Goal: Use online tool/utility: Utilize a website feature to perform a specific function

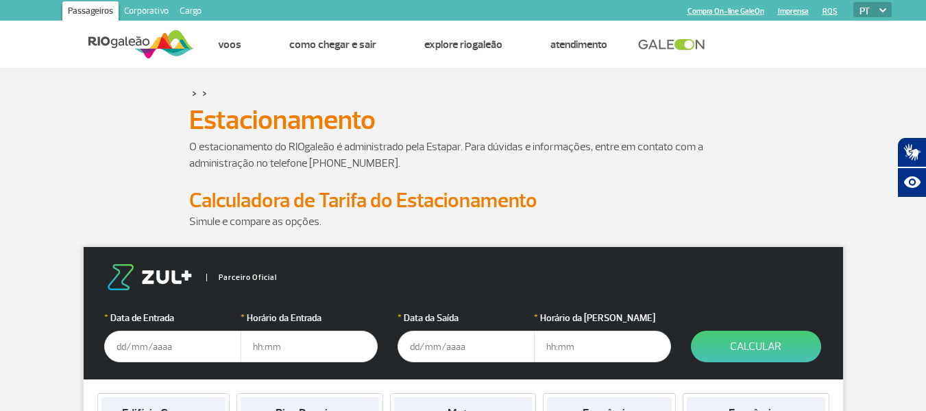
click at [147, 350] on input "text" at bounding box center [172, 346] width 137 height 32
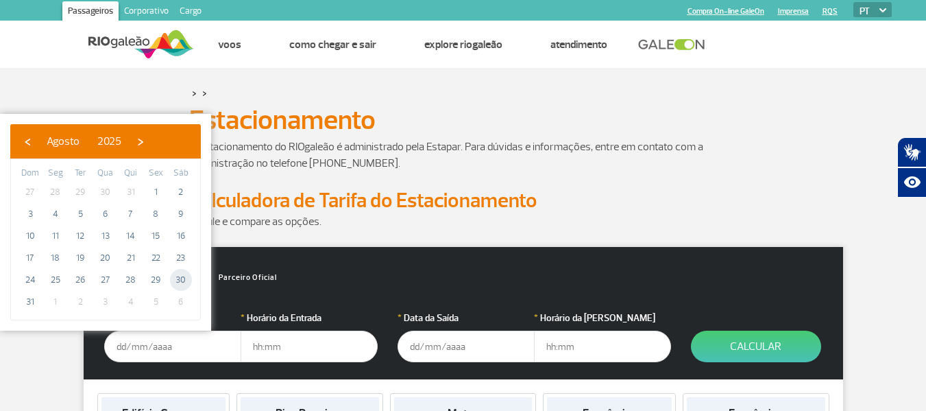
click at [178, 278] on span "30" at bounding box center [181, 280] width 22 height 22
type input "[DATE]"
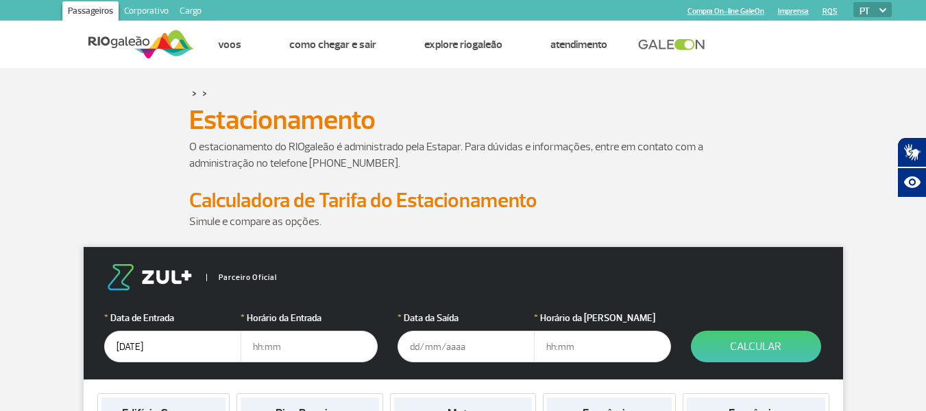
click at [274, 341] on input "text" at bounding box center [309, 346] width 137 height 32
type input "18:00"
click at [426, 347] on input "text" at bounding box center [466, 346] width 137 height 32
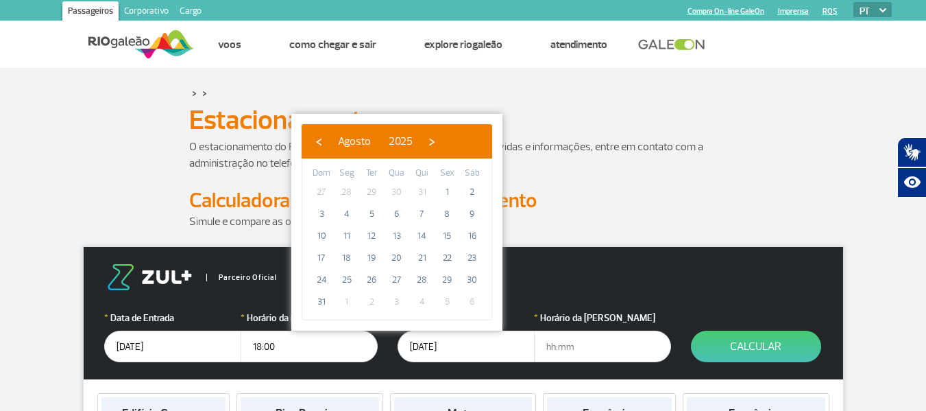
type input "[DATE]"
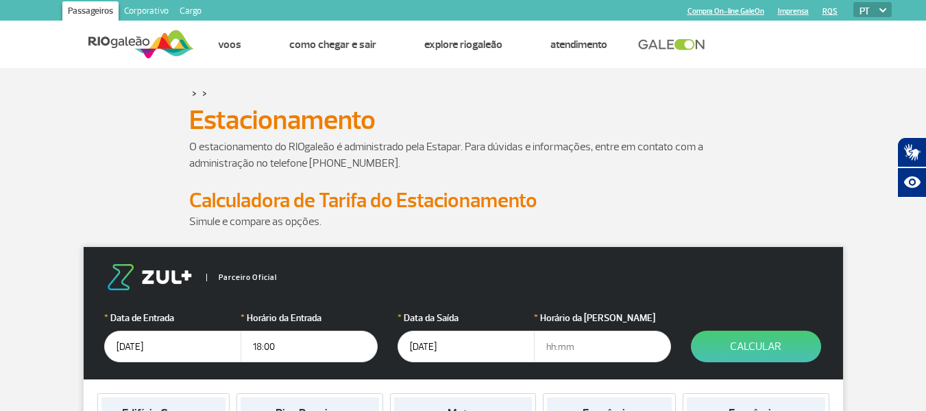
click at [562, 352] on input "text" at bounding box center [602, 346] width 137 height 32
type input "08:00"
click at [782, 337] on button "Calcular" at bounding box center [756, 346] width 130 height 32
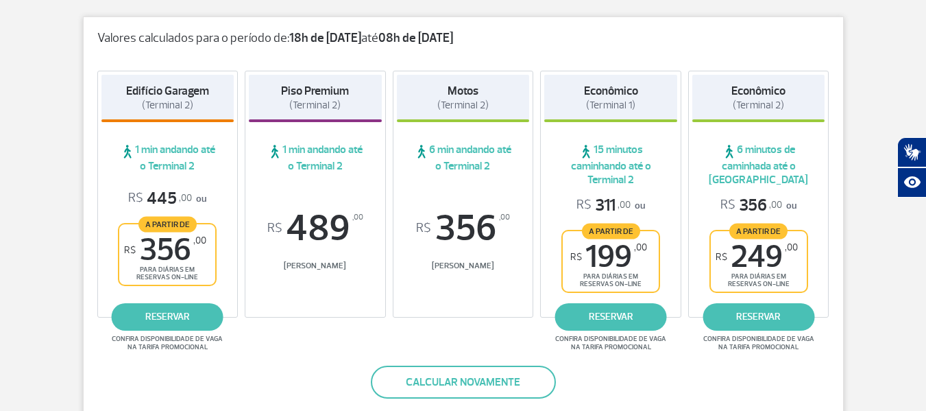
scroll to position [206, 0]
